Goal: Task Accomplishment & Management: Complete application form

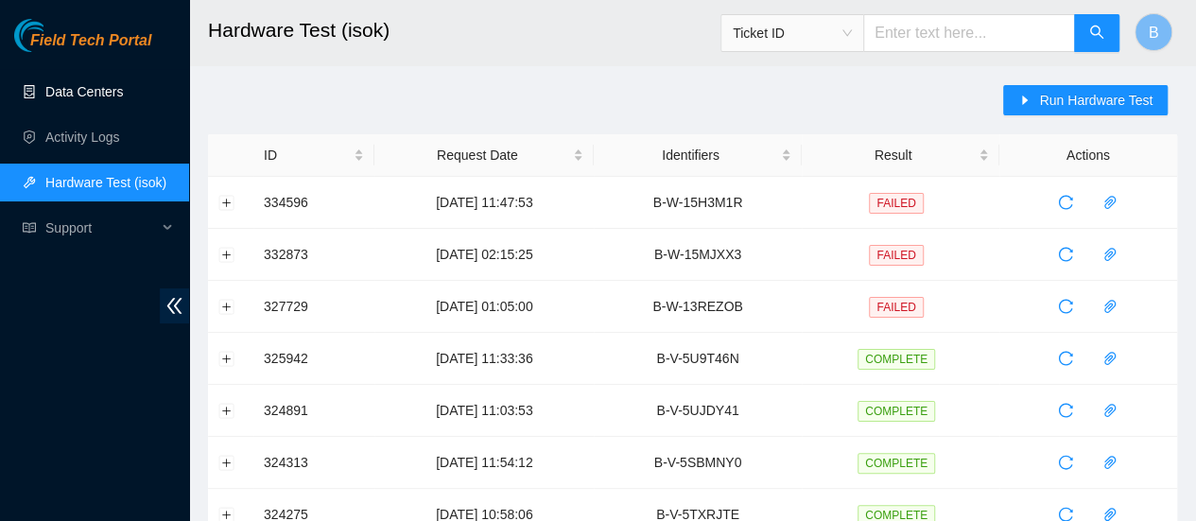
click at [66, 95] on link "Data Centers" at bounding box center [84, 91] width 78 height 15
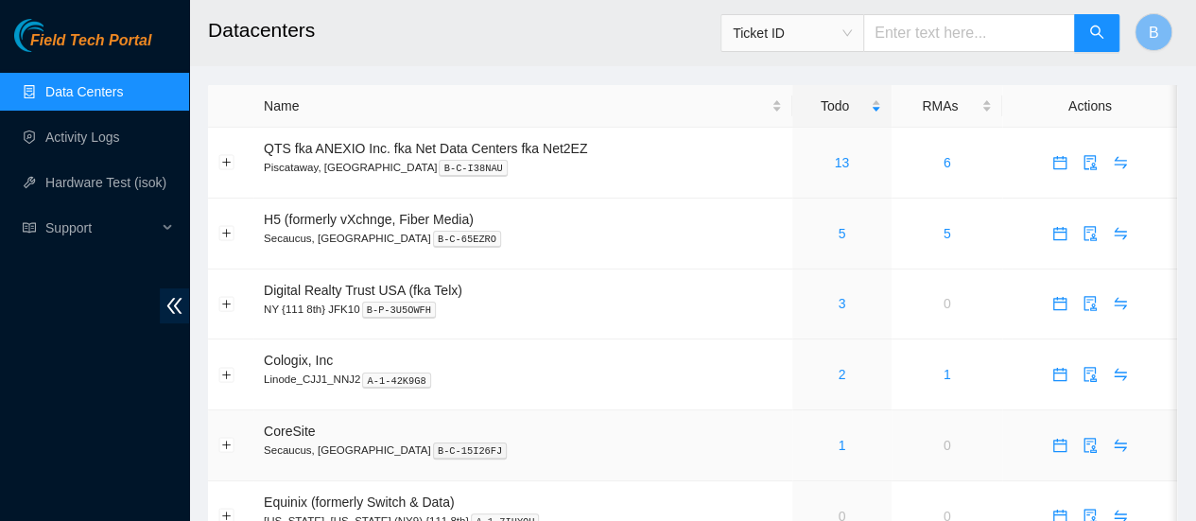
click at [834, 442] on div "1" at bounding box center [842, 445] width 78 height 21
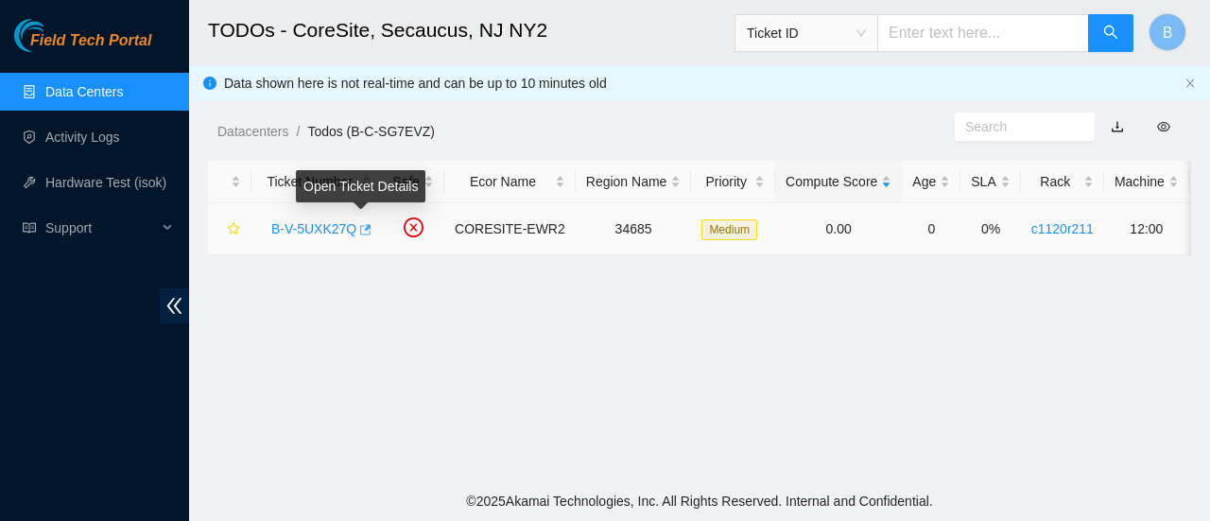
click at [365, 233] on icon "button" at bounding box center [363, 229] width 13 height 13
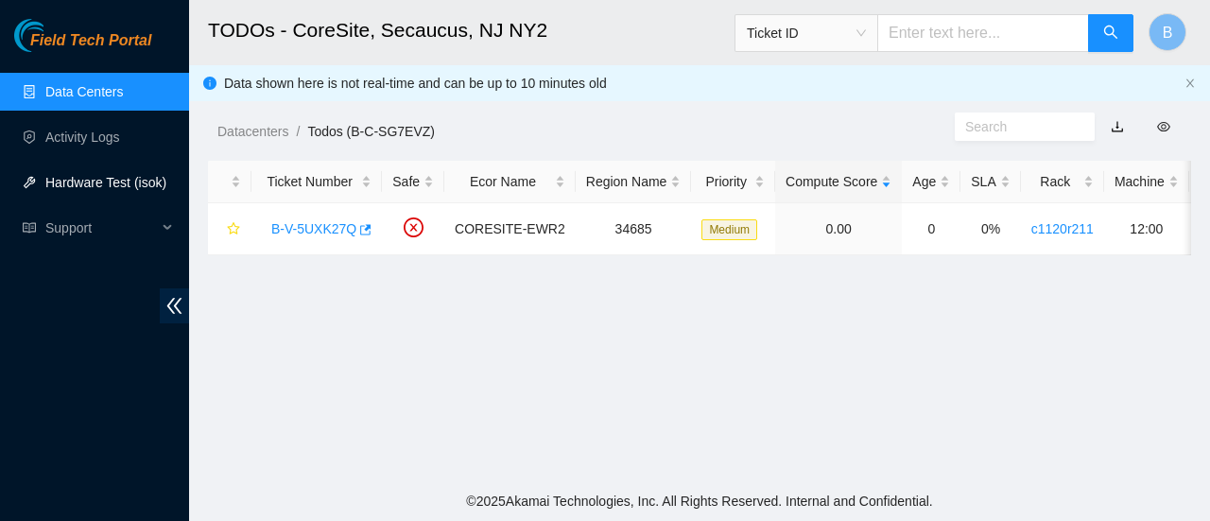
click at [99, 182] on link "Hardware Test (isok)" at bounding box center [105, 182] width 121 height 15
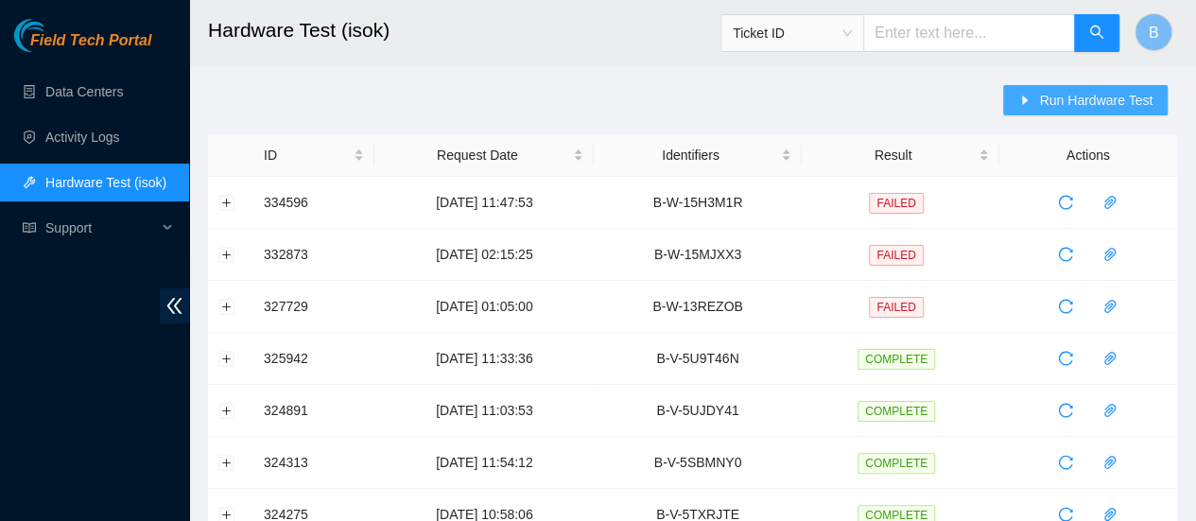
click at [1085, 111] on button "Run Hardware Test" at bounding box center [1085, 100] width 164 height 30
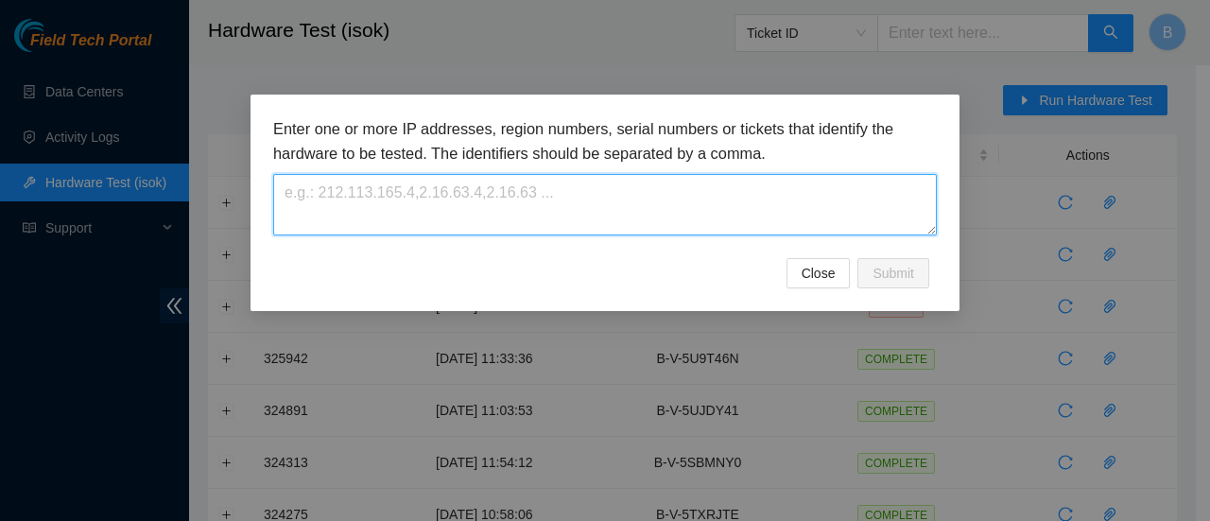
click at [436, 196] on textarea at bounding box center [605, 204] width 664 height 61
paste textarea "B-V-5UXK27Q"
type textarea "B-V-5UXK27Q"
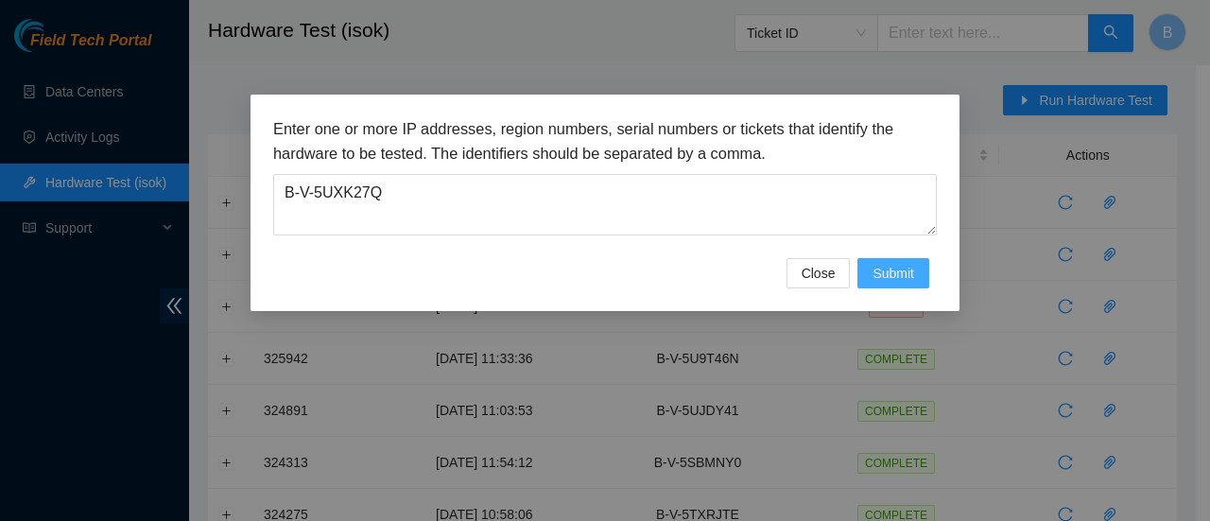
click at [900, 259] on button "Submit" at bounding box center [893, 273] width 72 height 30
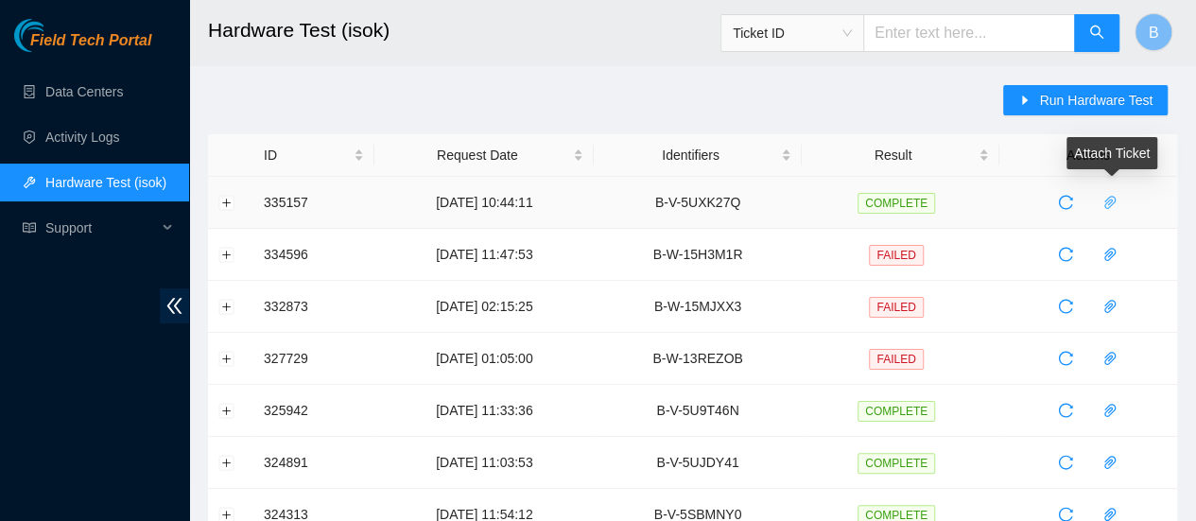
click at [1111, 202] on icon "paper-clip" at bounding box center [1109, 202] width 15 height 15
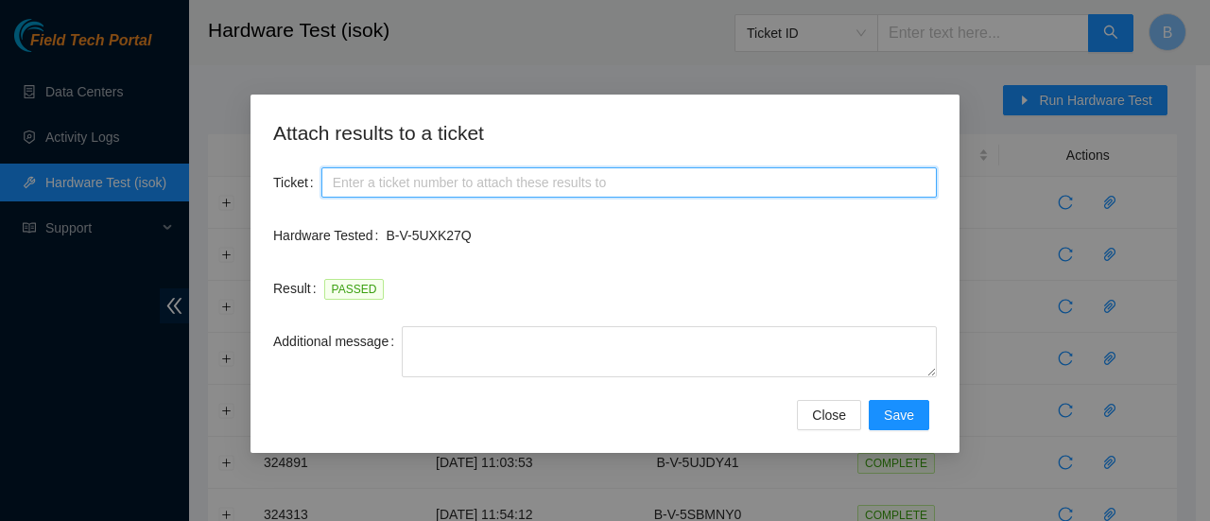
click at [507, 182] on input "Ticket" at bounding box center [628, 182] width 615 height 30
paste input "B-V-5UXK27Q"
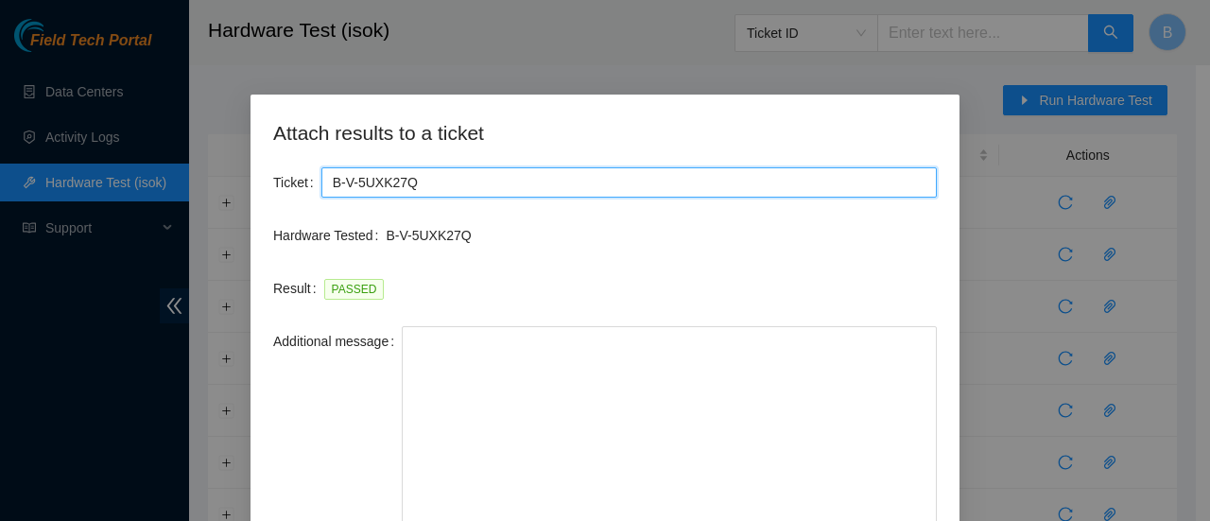
drag, startPoint x: 934, startPoint y: 373, endPoint x: 902, endPoint y: 532, distance: 162.0
click at [902, 520] on html "Field Tech Portal Data Centers Activity Logs Hardware Test (isok) Support Hardw…" at bounding box center [605, 260] width 1210 height 521
type input "B-V-5UXK27Q"
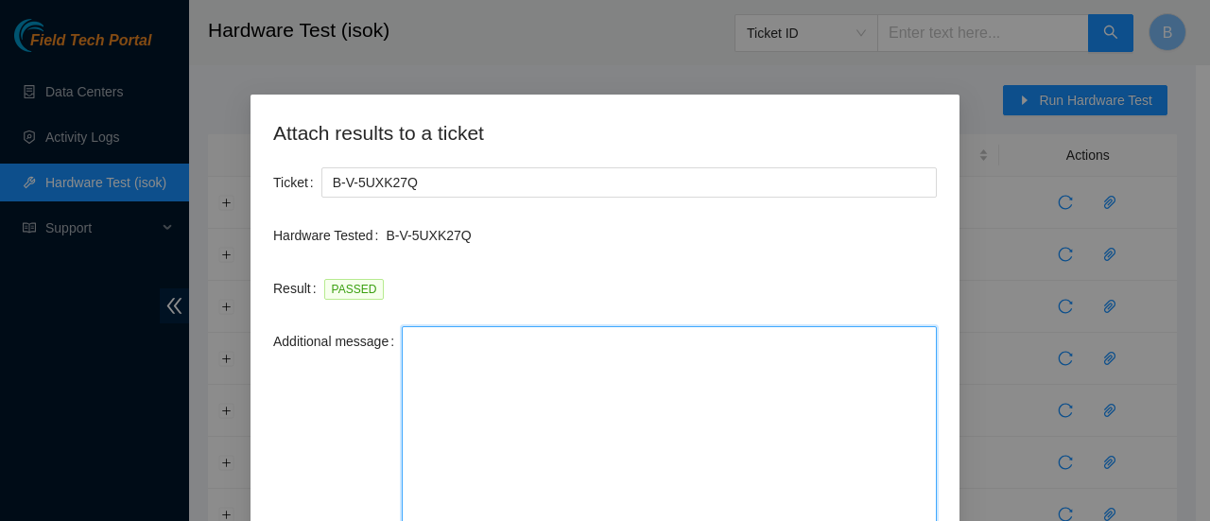
click at [524, 460] on textarea "Additional message" at bounding box center [669, 430] width 535 height 209
paste textarea "-Safely powered down machine -Removed old disk s/n: ( ) and replaced it with ne…"
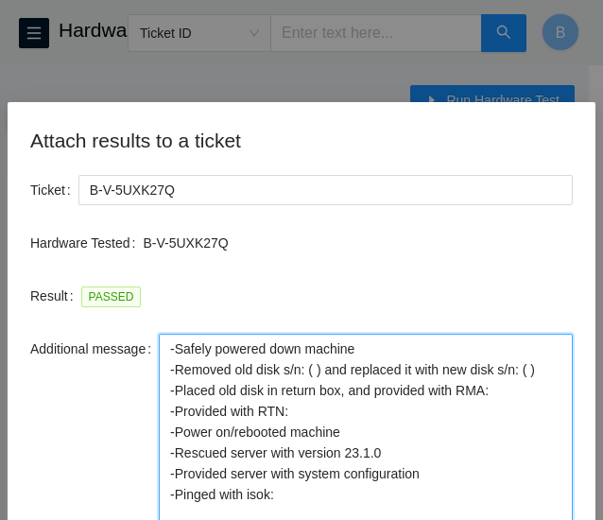
click at [308, 370] on textarea "-Safely powered down machine -Removed old disk s/n: ( ) and replaced it with ne…" at bounding box center [366, 438] width 414 height 209
paste textarea "WFK1G5N4"
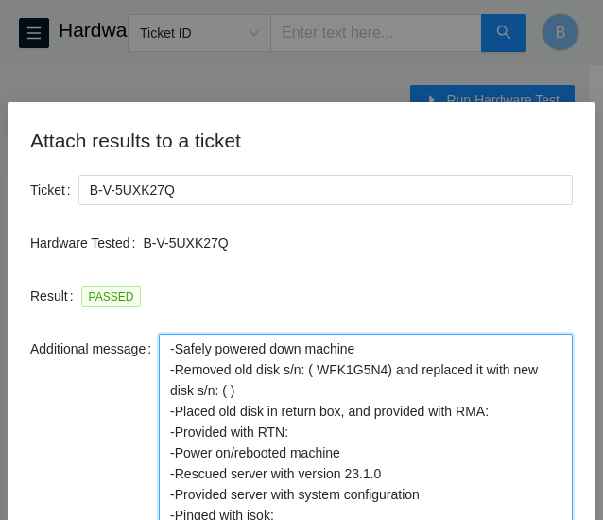
click at [312, 369] on textarea "-Safely powered down machine -Removed old disk s/n: ( WFK1G5N4) and replaced it…" at bounding box center [366, 438] width 414 height 209
click at [221, 396] on textarea "-Safely powered down machine -Removed old disk s/n: (WFK1G5N4) and replaced it …" at bounding box center [366, 438] width 414 height 209
click at [514, 406] on textarea "-Safely powered down machine -Removed old disk s/n: (WFK1G5N4) and replaced it …" at bounding box center [366, 438] width 414 height 209
paste textarea "B-V-5V94ZQI"
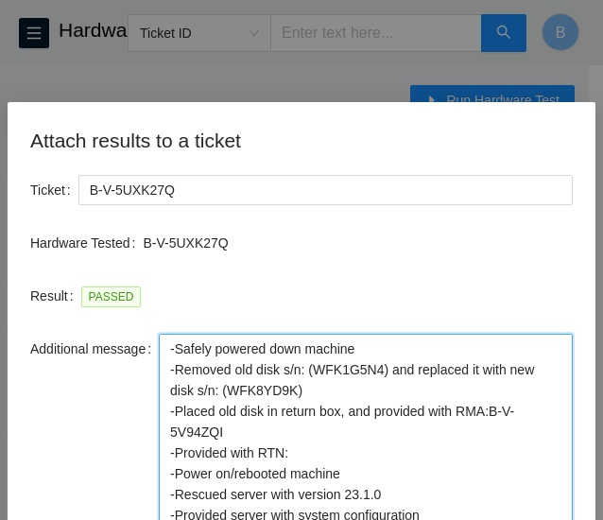
click at [310, 457] on textarea "-Safely powered down machine -Removed old disk s/n: (WFK1G5N4) and replaced it …" at bounding box center [366, 438] width 414 height 209
paste textarea "473665215811"
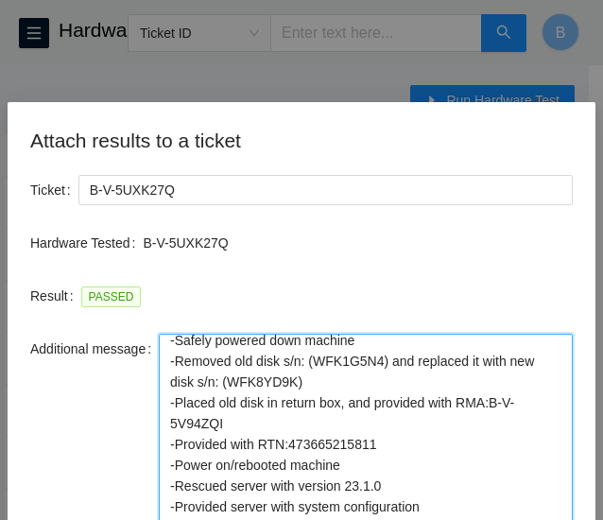
drag, startPoint x: 437, startPoint y: 489, endPoint x: 125, endPoint y: 460, distance: 313.2
click at [125, 460] on div "Additional message -Safely powered down machine -Removed old disk s/n: (WFK1G5N…" at bounding box center [301, 438] width 543 height 209
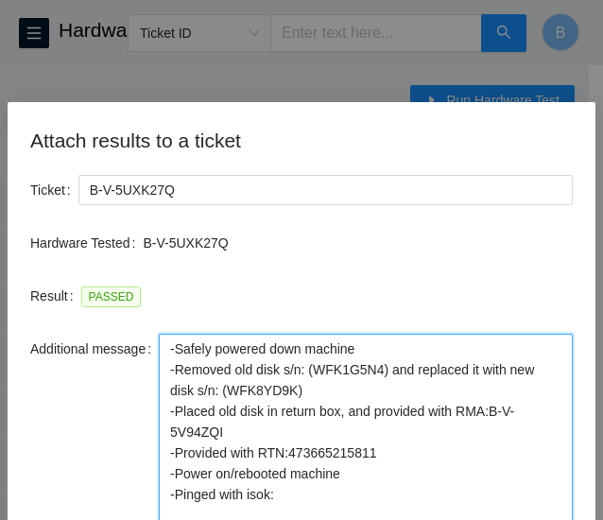
scroll to position [0, 0]
click at [294, 485] on textarea "-Safely powered down machine -Removed old disk s/n: (WFK1G5N4) and replaced it …" at bounding box center [366, 438] width 414 height 209
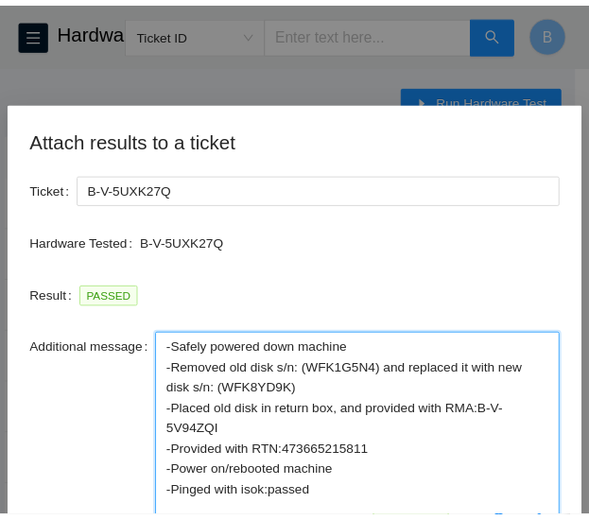
scroll to position [121, 0]
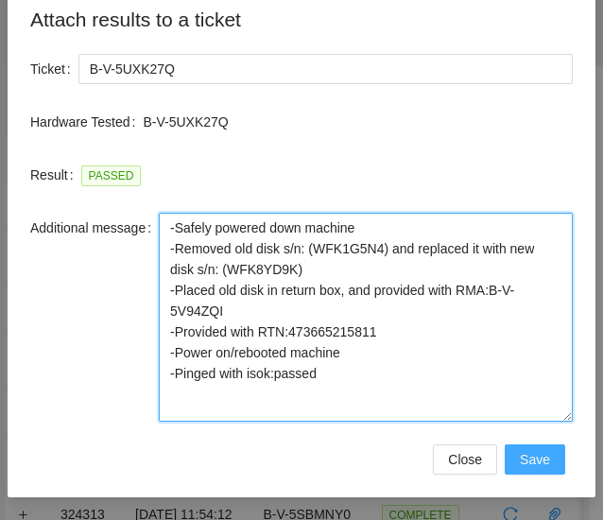
type textarea "-Safely powered down machine -Removed old disk s/n: (WFK1G5N4) and replaced it …"
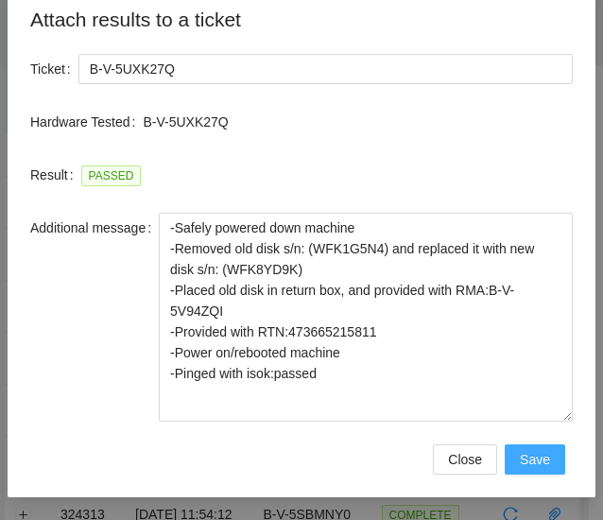
click at [545, 463] on button "Save" at bounding box center [535, 459] width 60 height 30
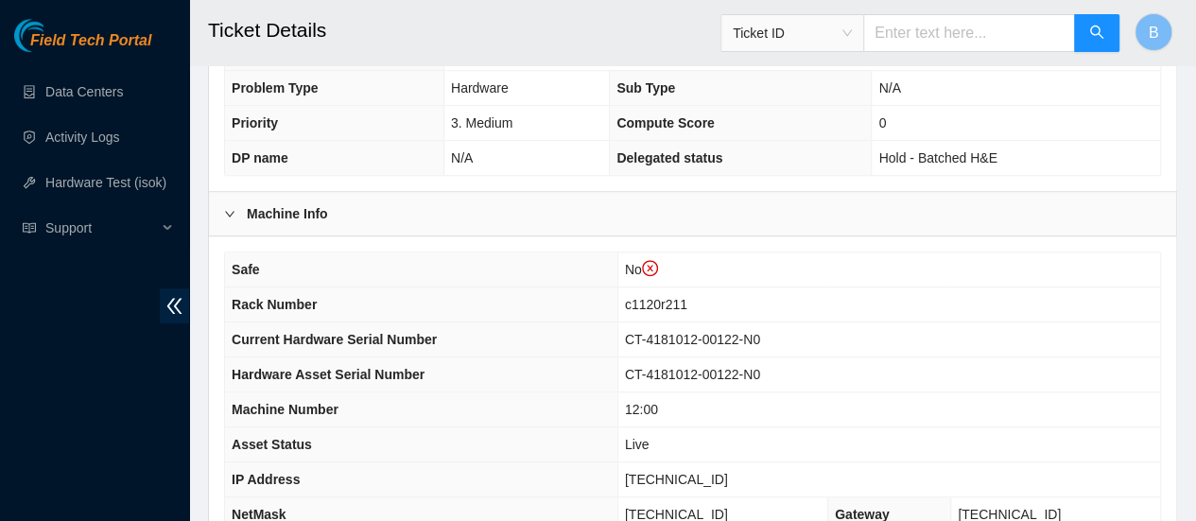
scroll to position [518, 0]
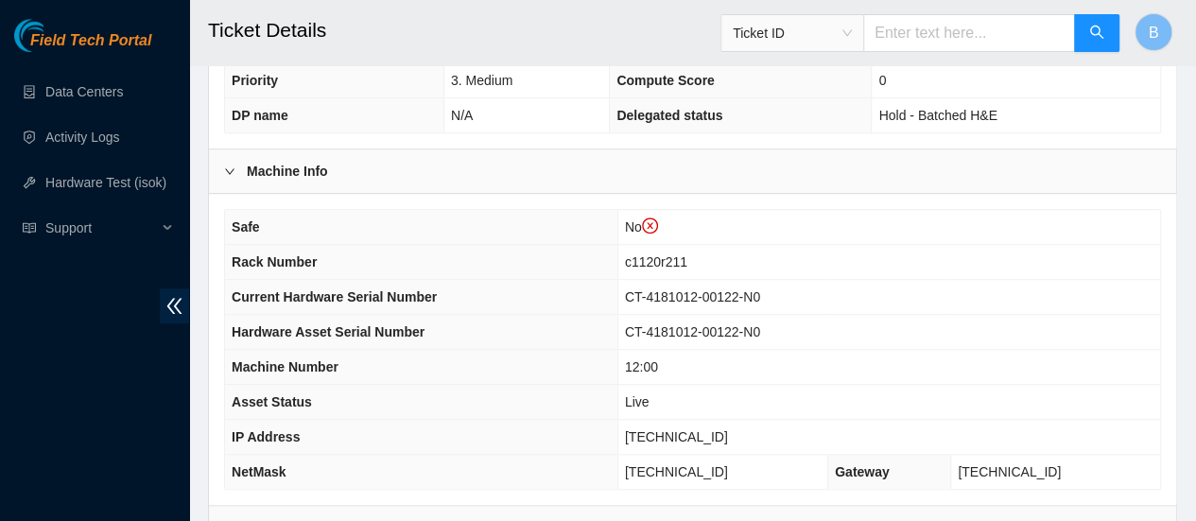
scroll to position [609, 0]
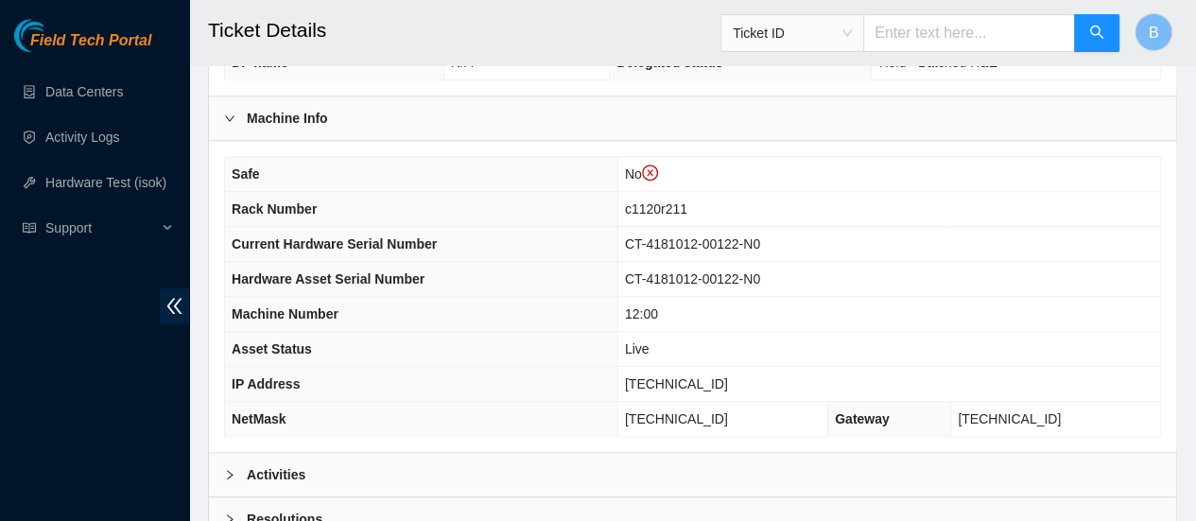
click at [244, 466] on div at bounding box center [235, 474] width 23 height 21
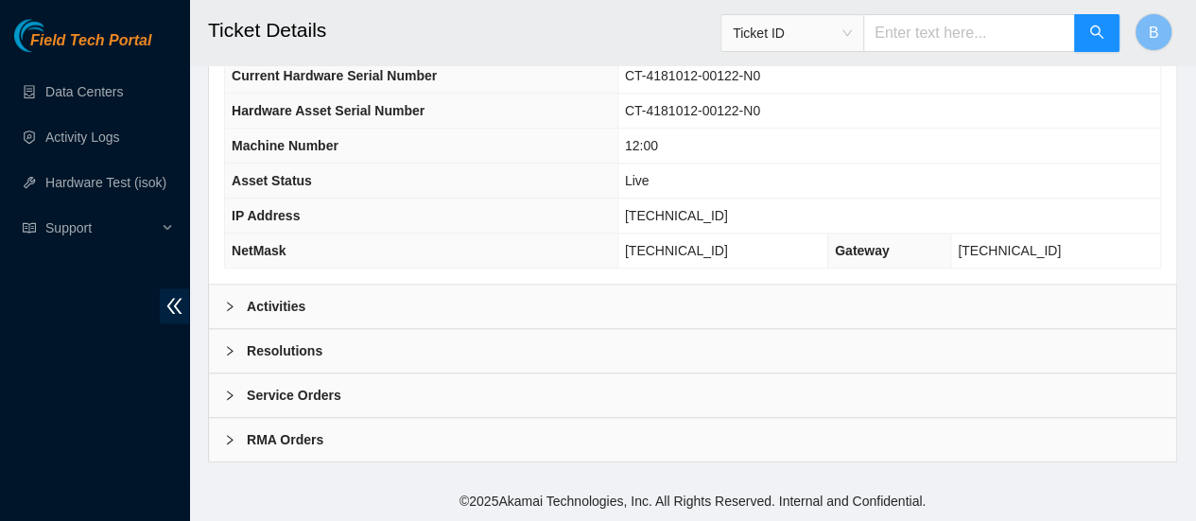
scroll to position [767, 0]
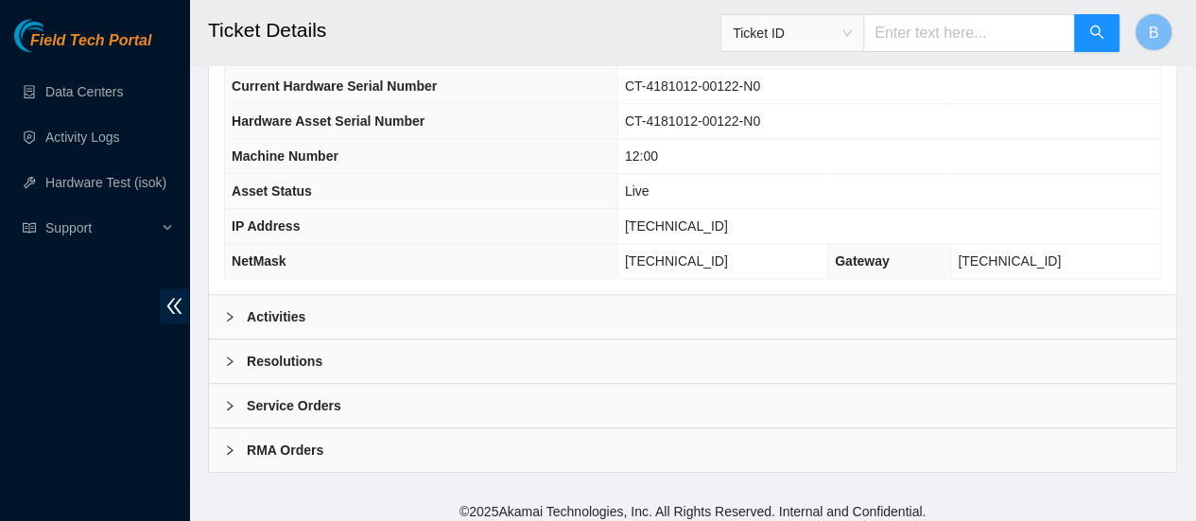
click at [286, 306] on b "Activities" at bounding box center [276, 316] width 59 height 21
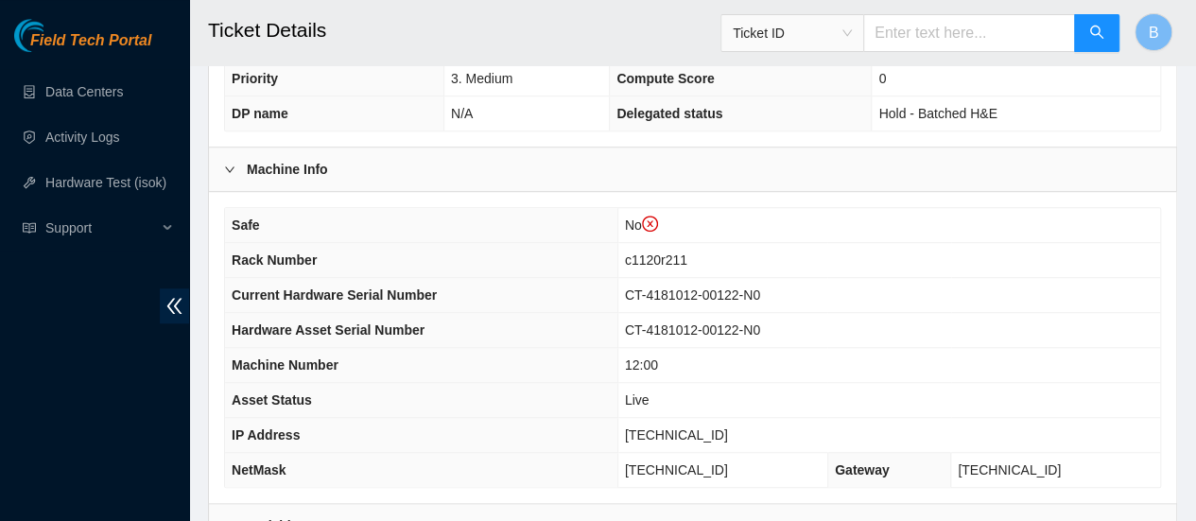
scroll to position [465, 0]
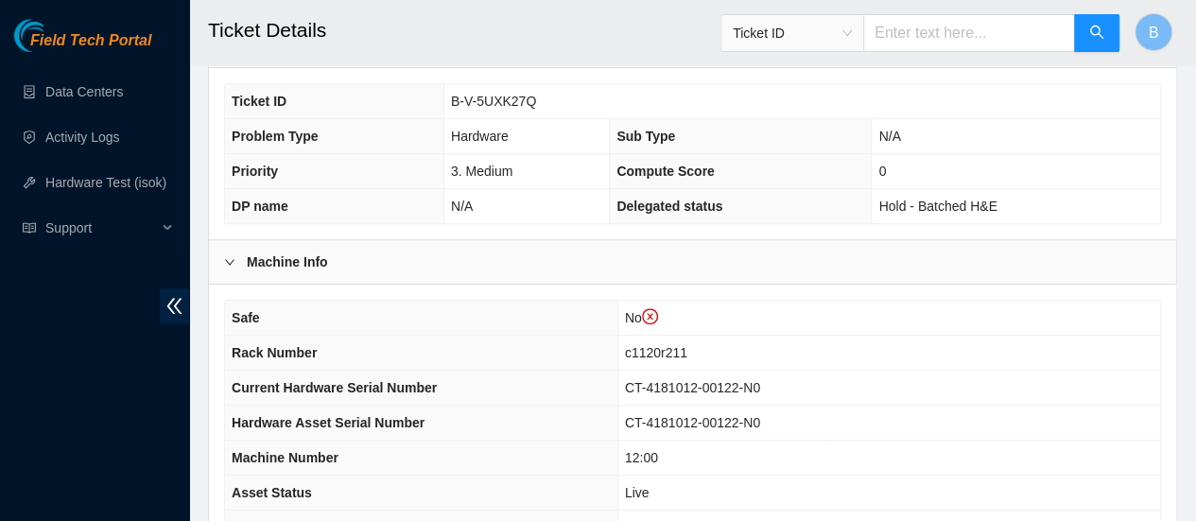
click at [501, 100] on span "B-V-5UXK27Q" at bounding box center [493, 101] width 85 height 15
copy span "B-V-5UXK27Q"
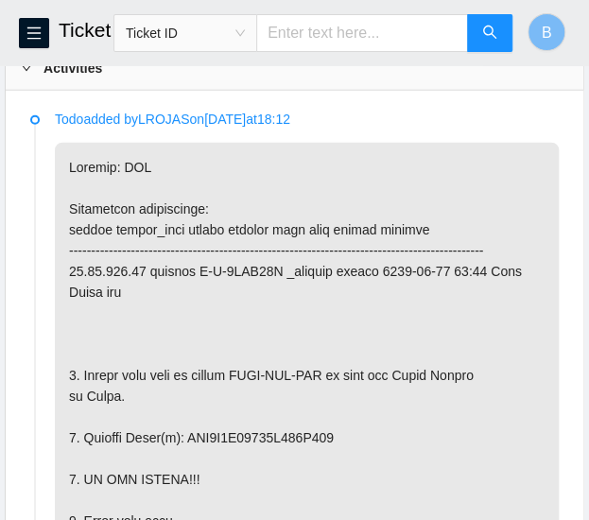
scroll to position [1137, 0]
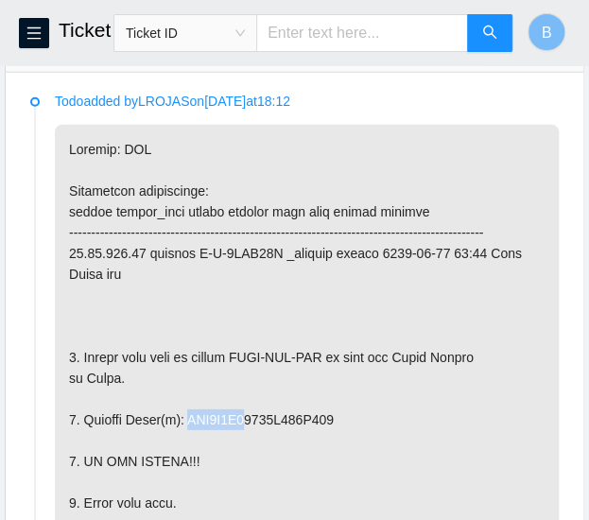
drag, startPoint x: 249, startPoint y: 428, endPoint x: 187, endPoint y: 432, distance: 61.6
copy p "WFK1G5N4"
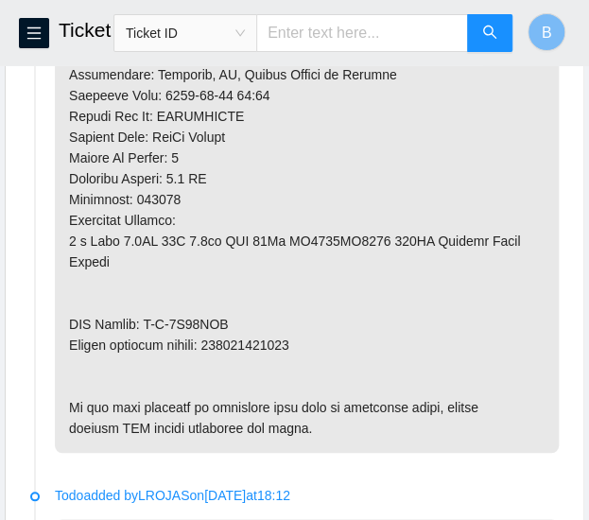
scroll to position [1925, 0]
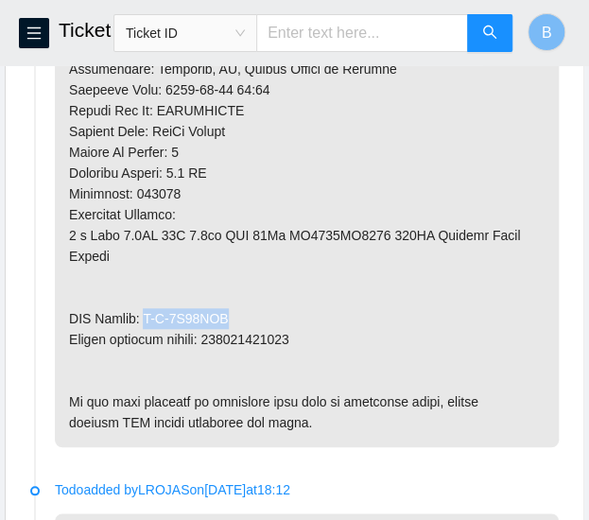
drag, startPoint x: 227, startPoint y: 305, endPoint x: 148, endPoint y: 309, distance: 78.5
drag, startPoint x: 222, startPoint y: 309, endPoint x: 147, endPoint y: 307, distance: 74.7
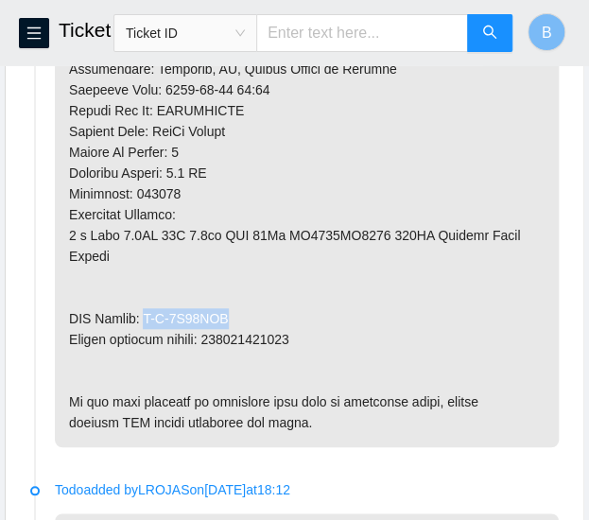
copy p "B-V-5V94ZQI"
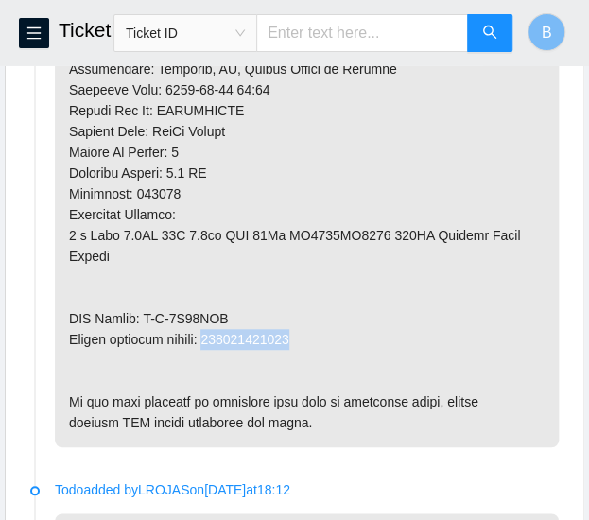
drag, startPoint x: 307, startPoint y: 332, endPoint x: 212, endPoint y: 327, distance: 95.6
copy p "473665215811"
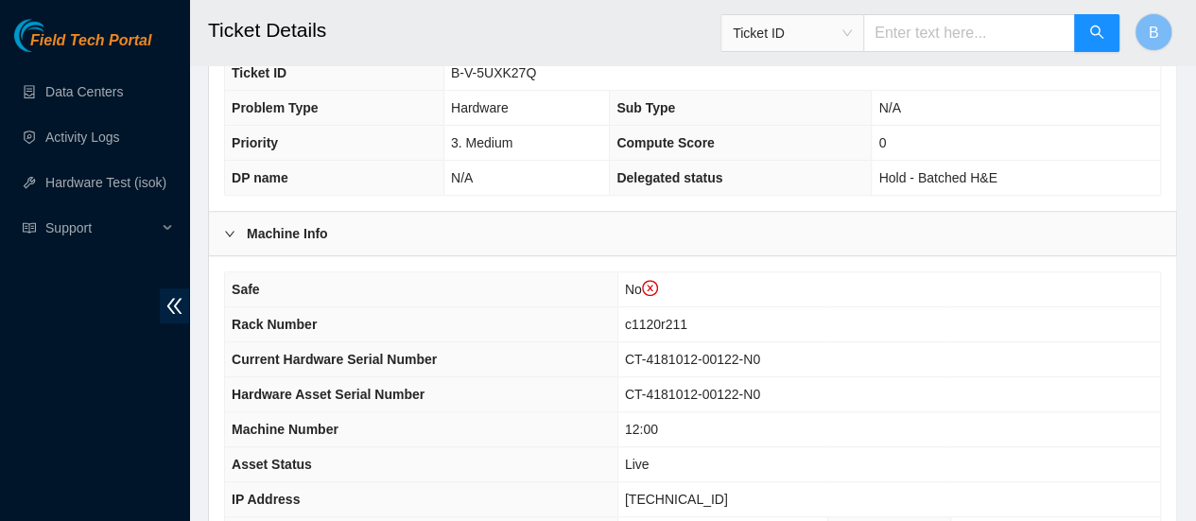
scroll to position [767, 0]
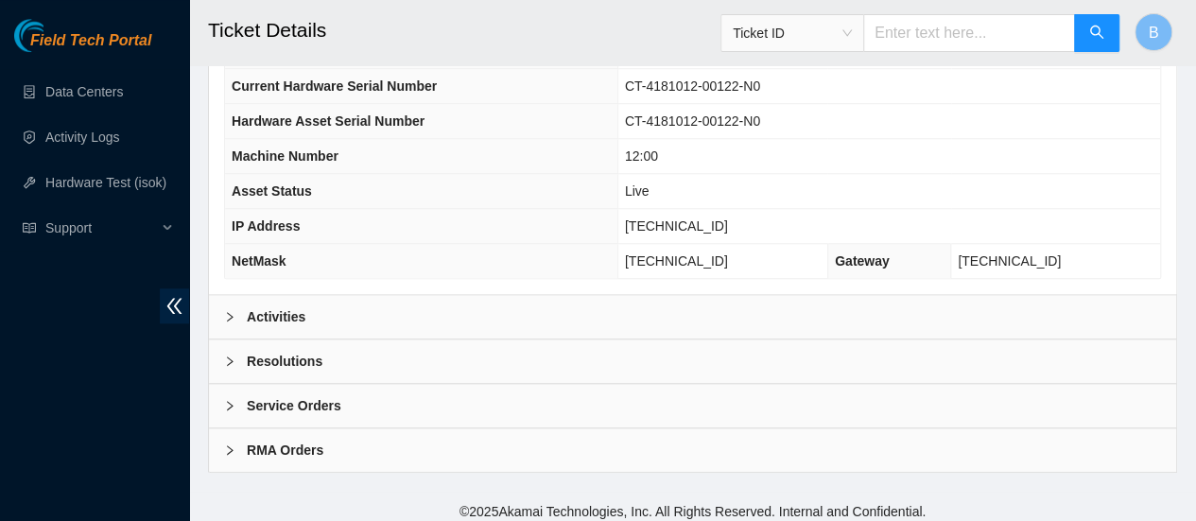
click at [238, 359] on div at bounding box center [235, 361] width 23 height 21
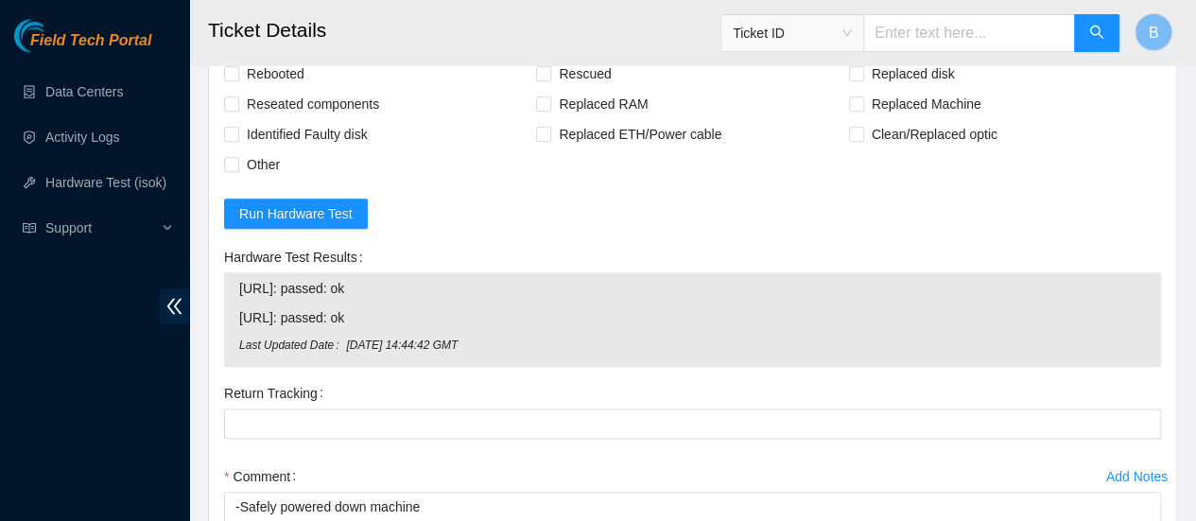
scroll to position [1165, 0]
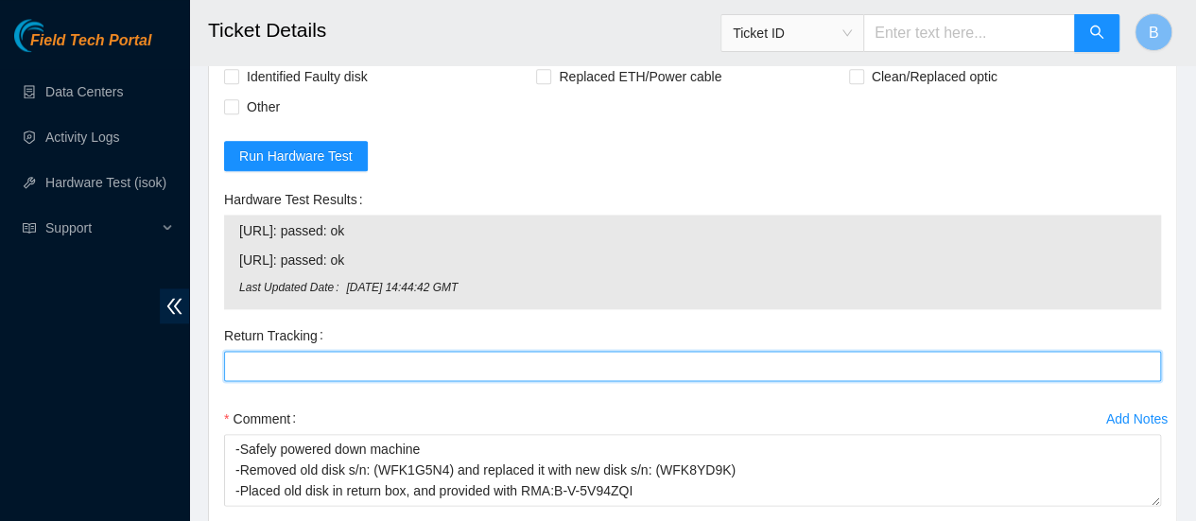
click at [319, 354] on Tracking "Return Tracking" at bounding box center [692, 366] width 937 height 30
paste Tracking "473665215811"
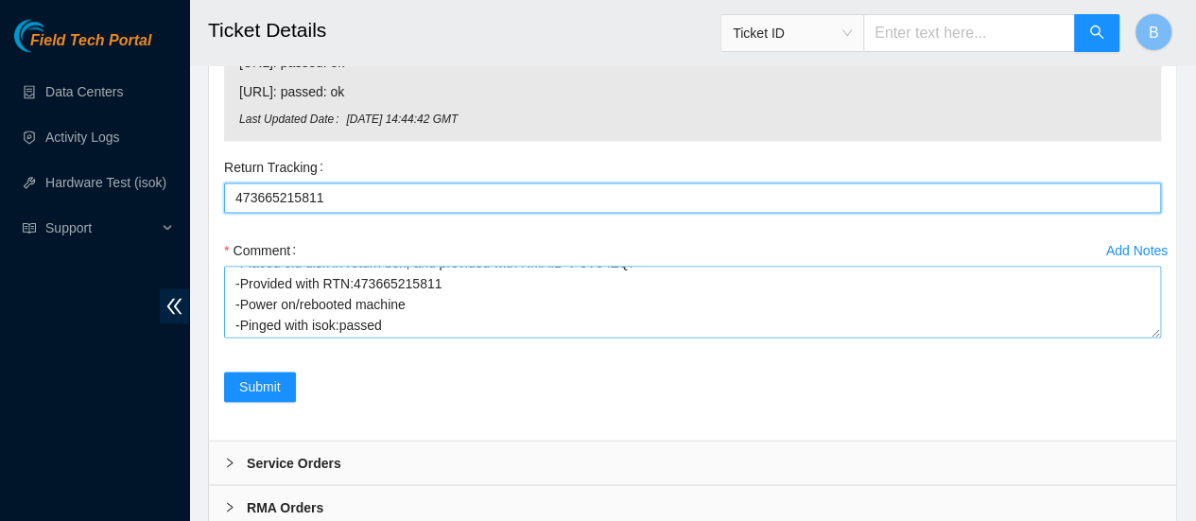
scroll to position [62, 0]
type Tracking "473665215811"
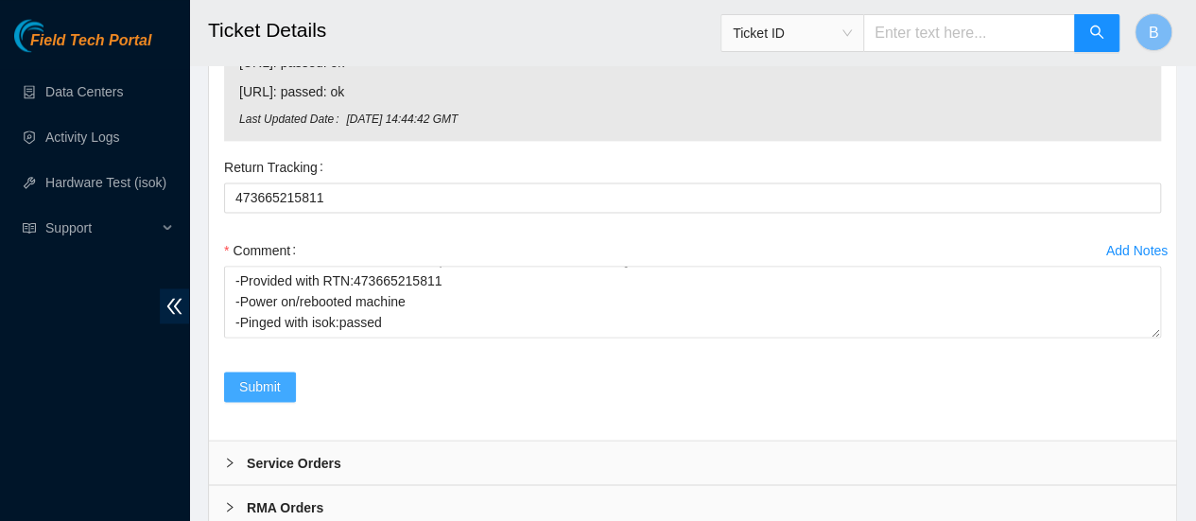
click at [254, 383] on span "Submit" at bounding box center [260, 386] width 42 height 21
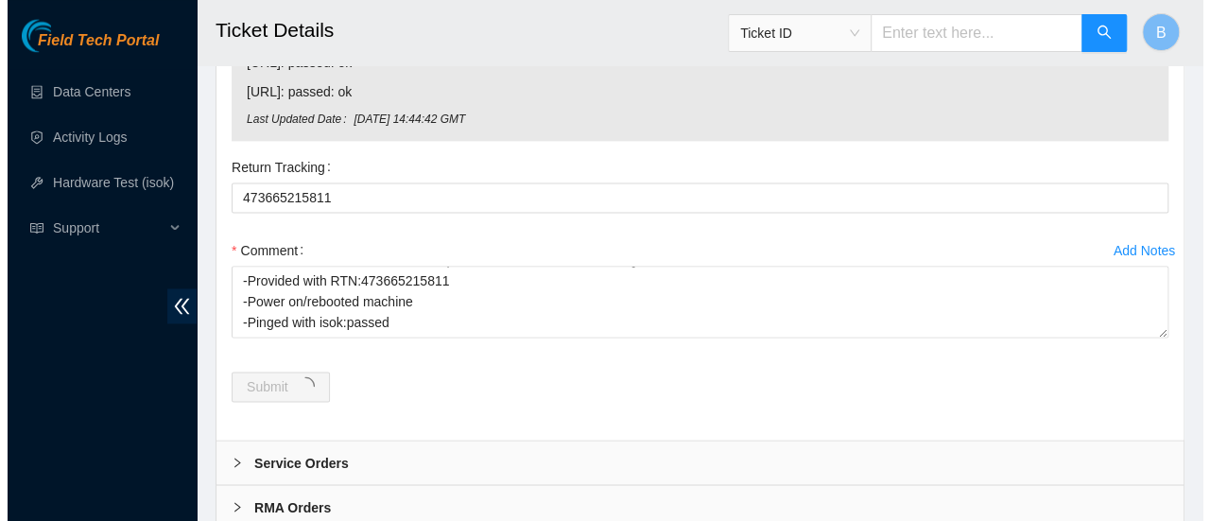
scroll to position [0, 0]
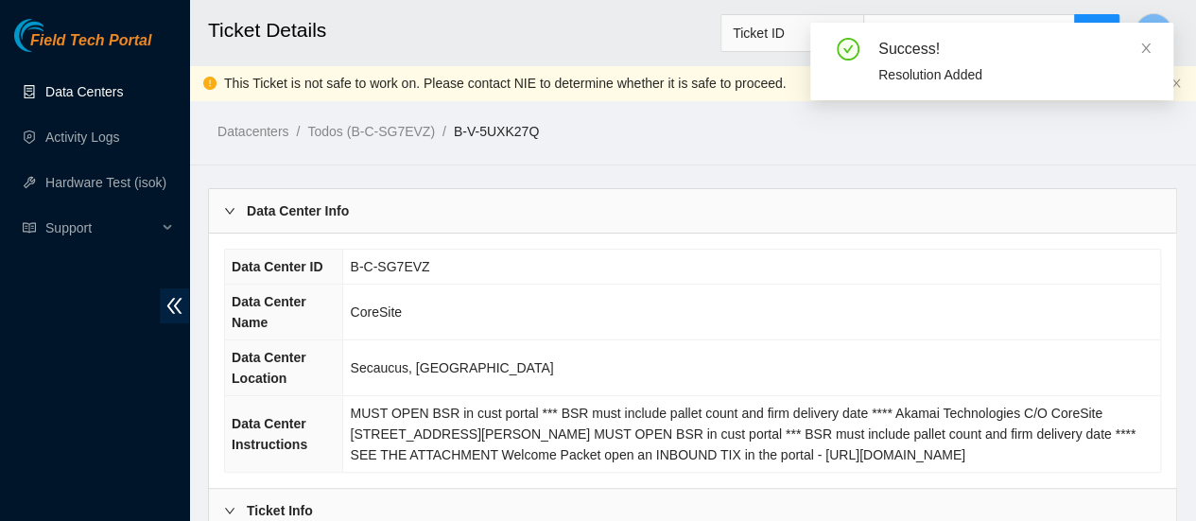
click at [91, 99] on link "Data Centers" at bounding box center [84, 91] width 78 height 15
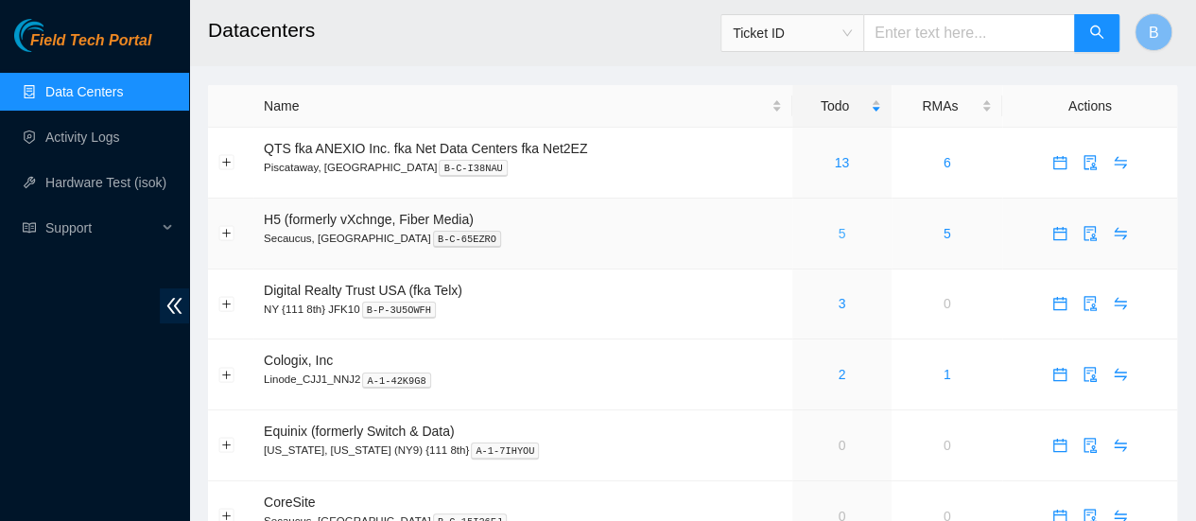
click at [842, 236] on link "5" at bounding box center [841, 233] width 8 height 15
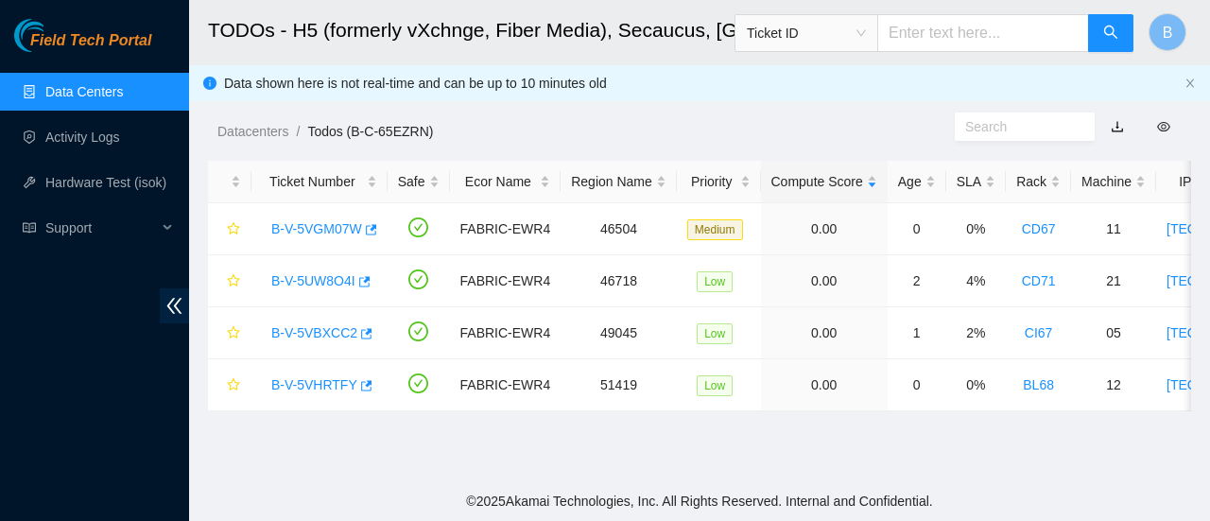
click at [89, 96] on link "Data Centers" at bounding box center [84, 91] width 78 height 15
